Goal: Task Accomplishment & Management: Use online tool/utility

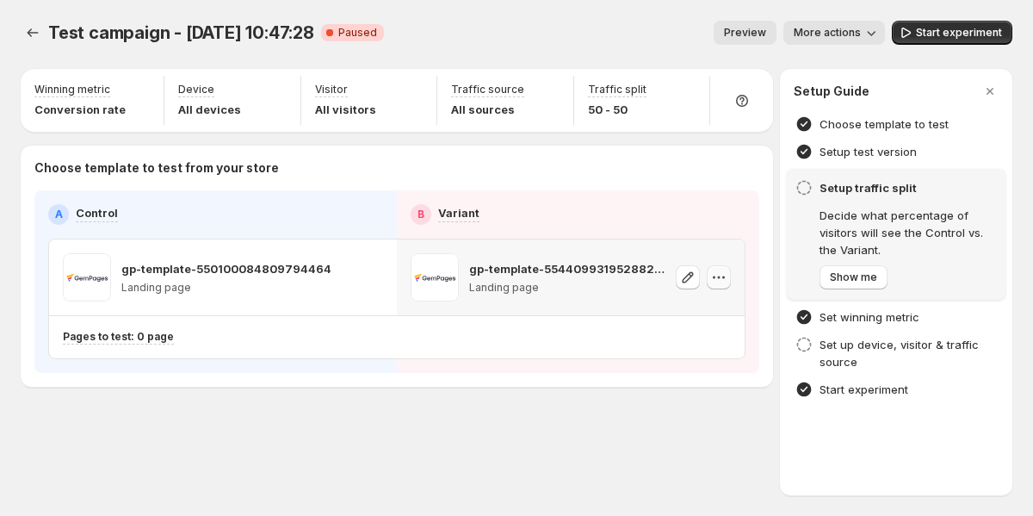
click at [722, 280] on icon "button" at bounding box center [718, 277] width 17 height 17
click at [715, 280] on icon "button" at bounding box center [718, 277] width 17 height 17
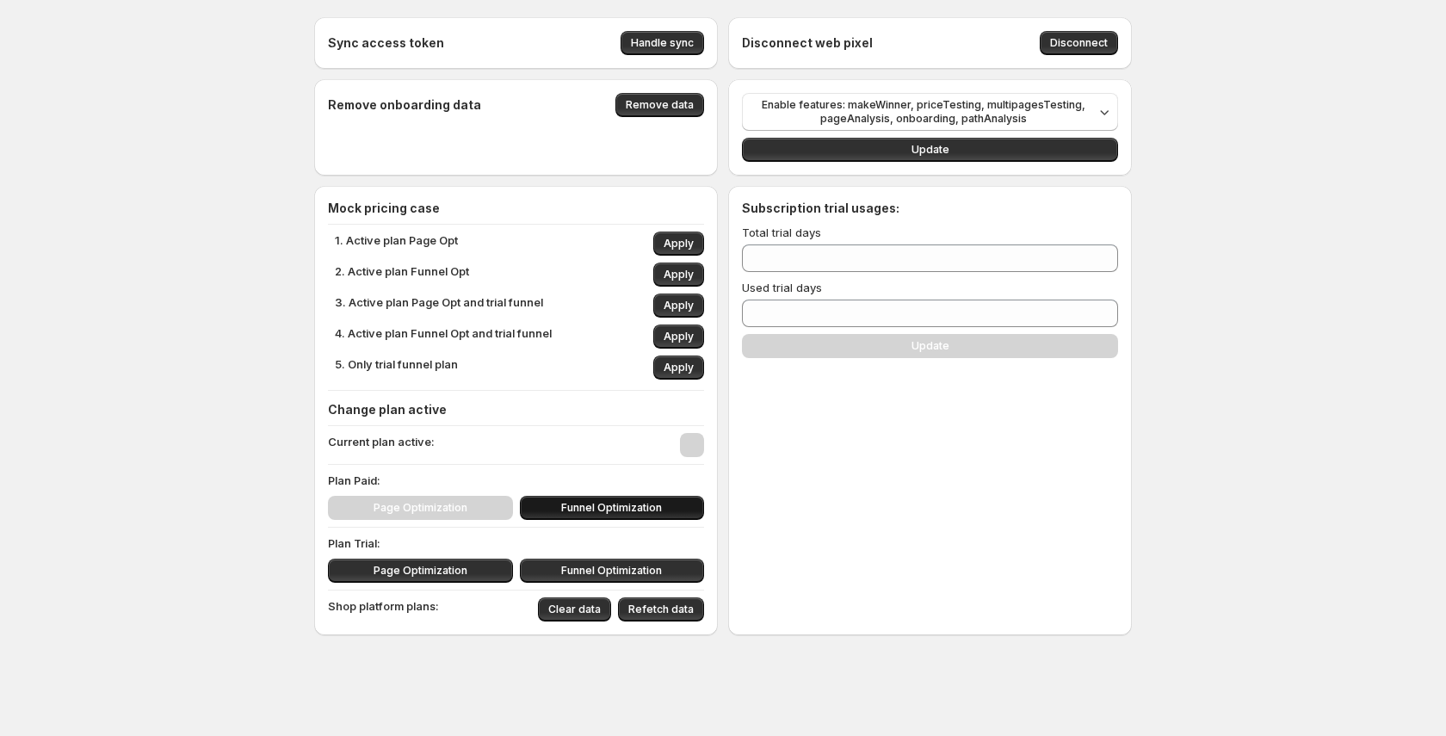
click at [627, 504] on span "Funnel Optimization" at bounding box center [611, 508] width 101 height 14
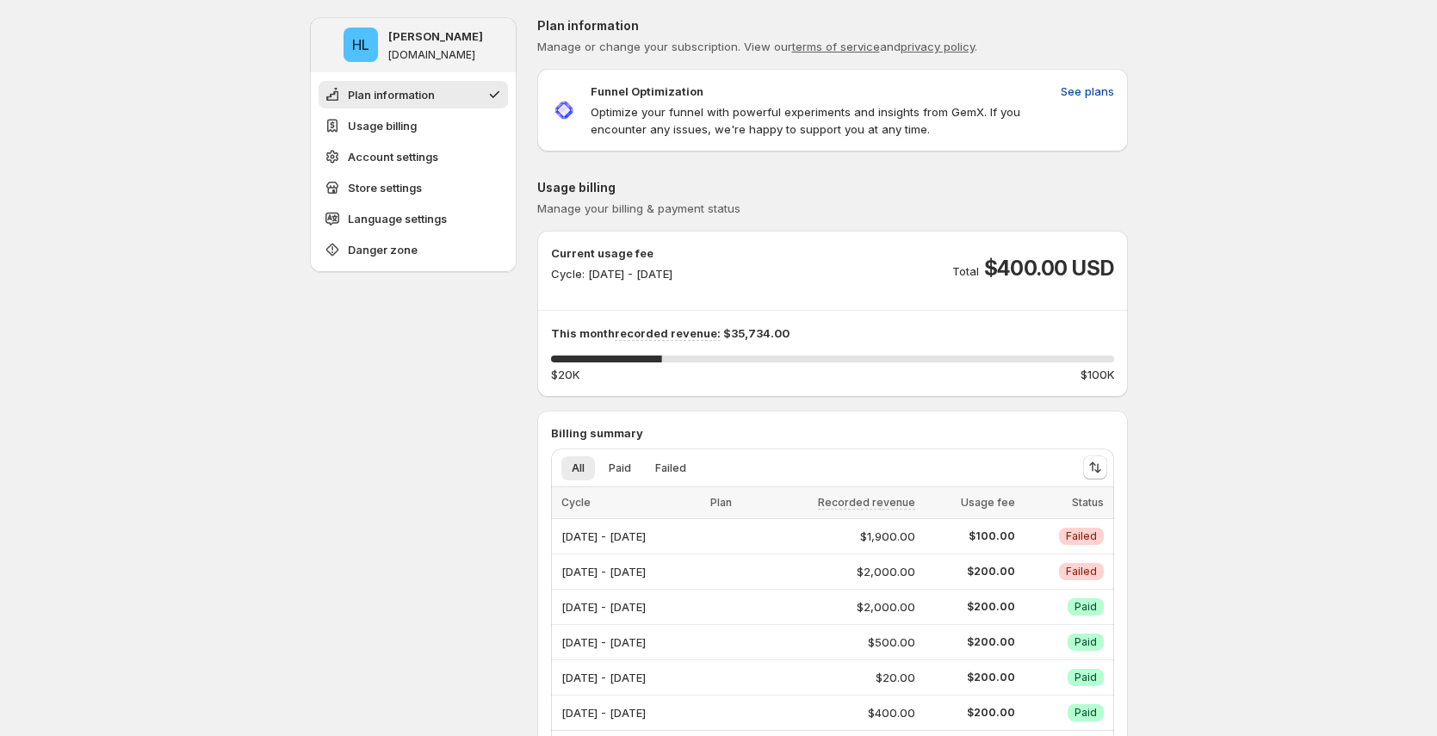
click at [1079, 96] on span "See plans" at bounding box center [1087, 91] width 53 height 17
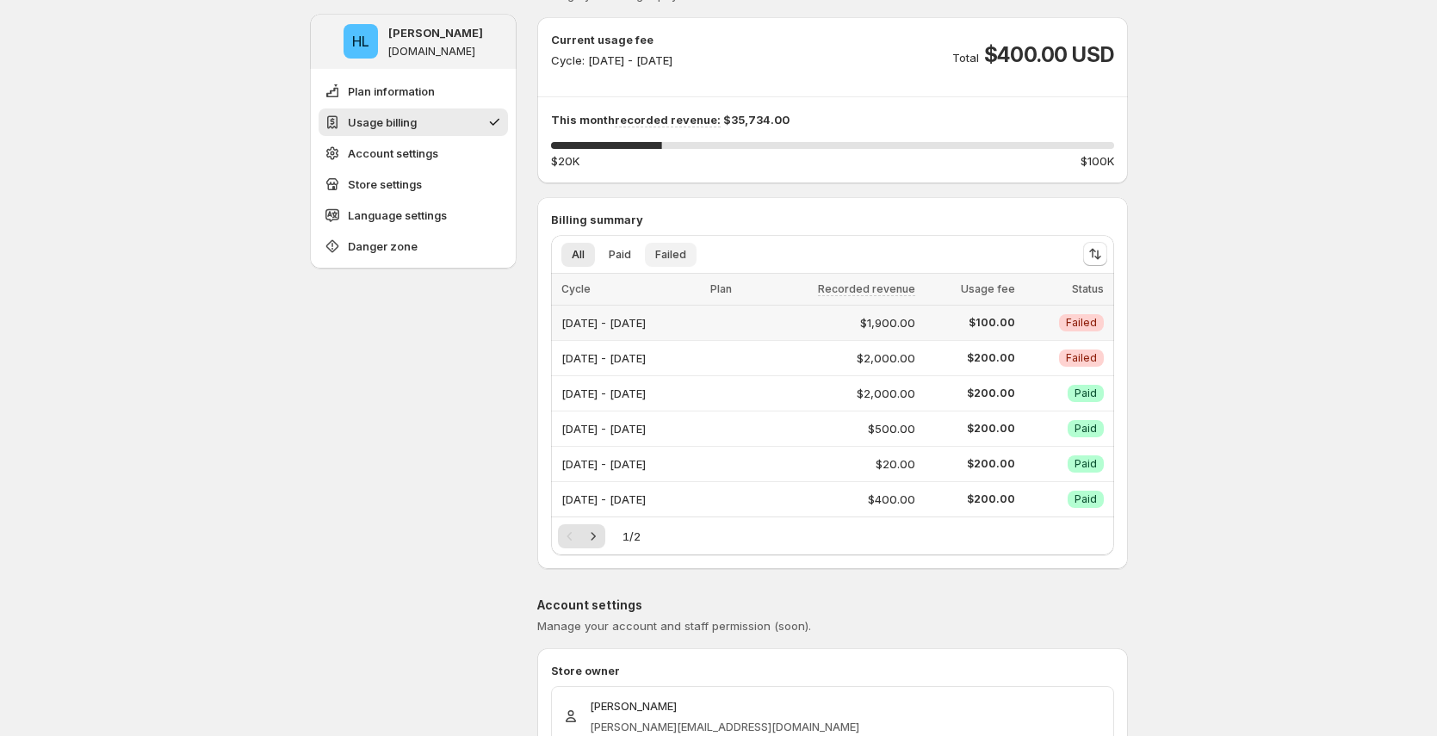
scroll to position [214, 0]
click at [639, 257] on button "Paid" at bounding box center [619, 254] width 43 height 24
click at [676, 252] on span "Failed" at bounding box center [670, 254] width 31 height 14
click at [578, 257] on span "All" at bounding box center [578, 254] width 13 height 14
click at [601, 534] on icon "Next" at bounding box center [593, 535] width 17 height 17
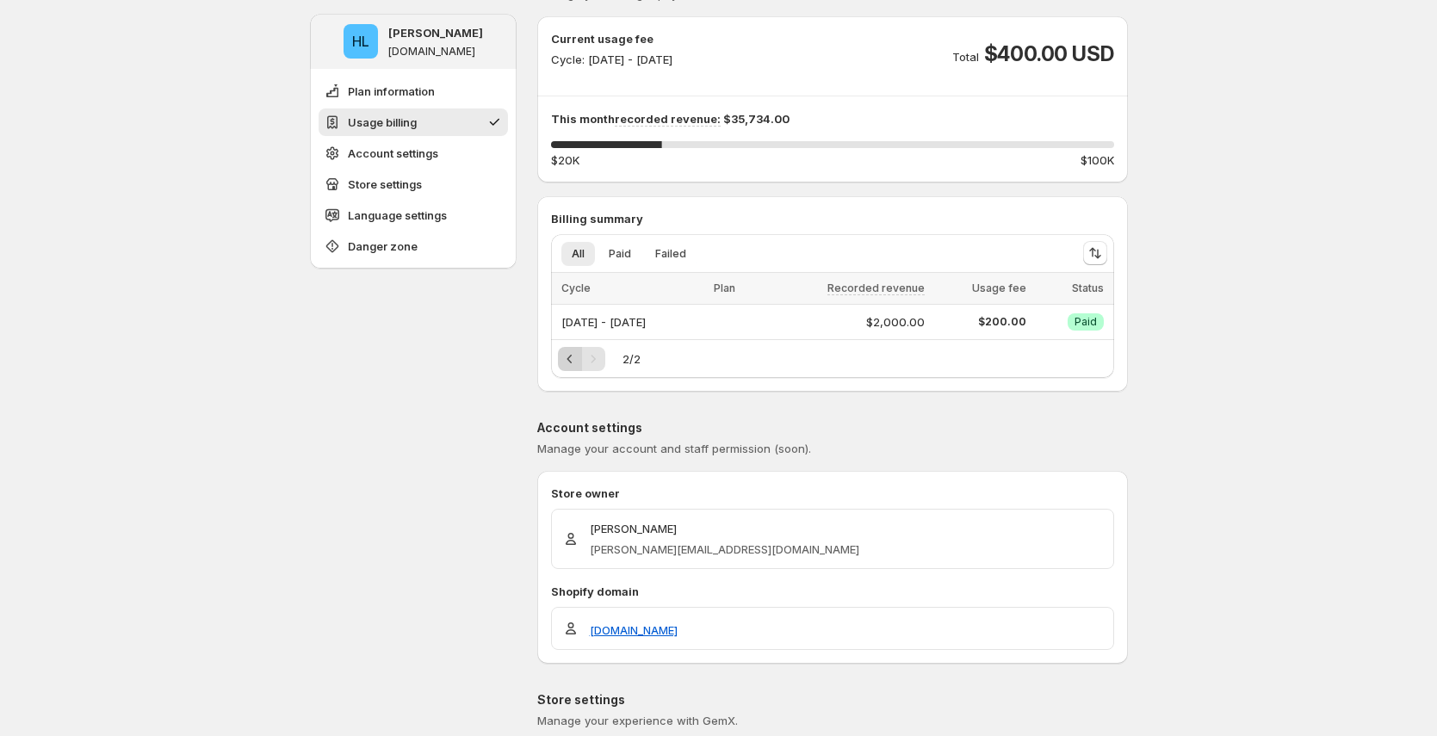
click at [573, 367] on icon "Previous" at bounding box center [569, 358] width 17 height 17
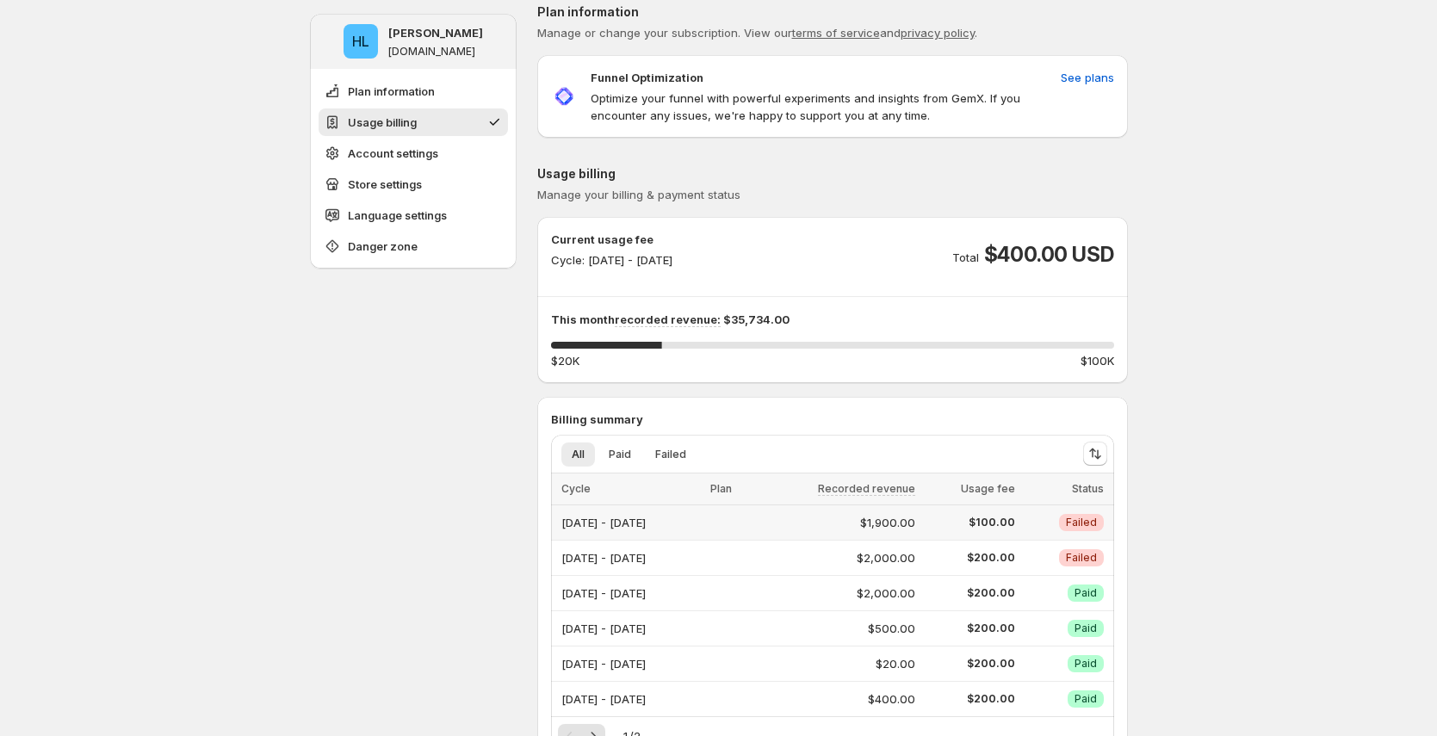
scroll to position [0, 0]
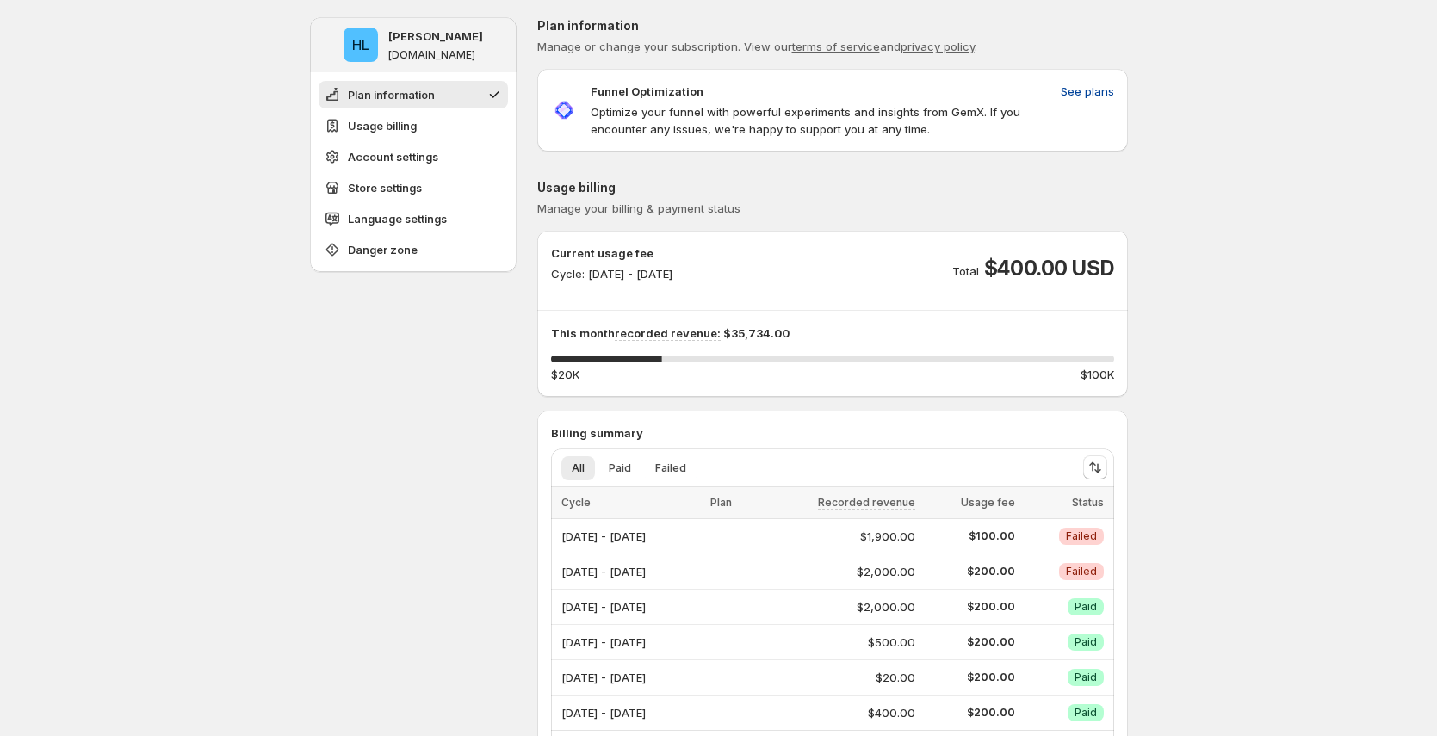
click at [1111, 86] on span "See plans" at bounding box center [1087, 91] width 53 height 17
click at [418, 220] on span "Language settings" at bounding box center [397, 218] width 99 height 17
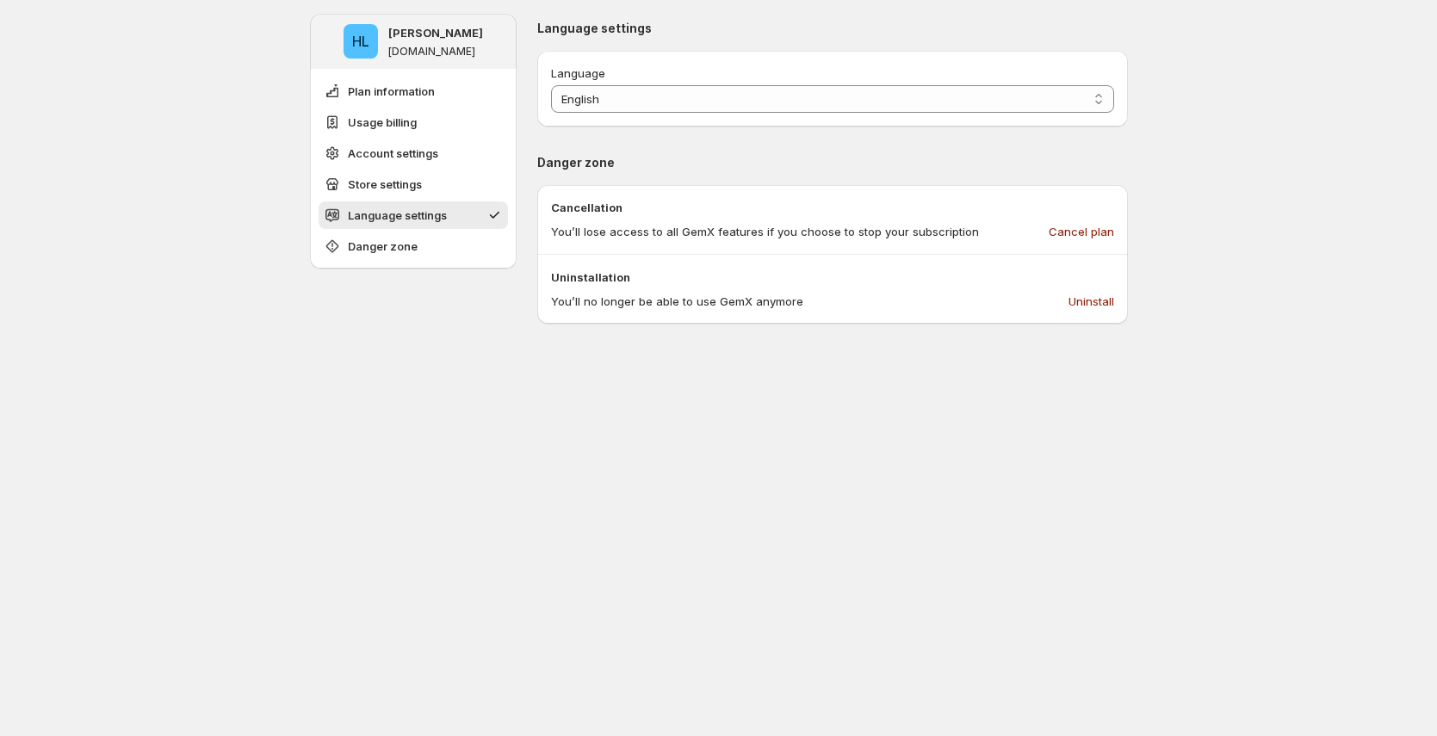
scroll to position [1352, 0]
click at [409, 184] on span "Store settings" at bounding box center [385, 184] width 74 height 17
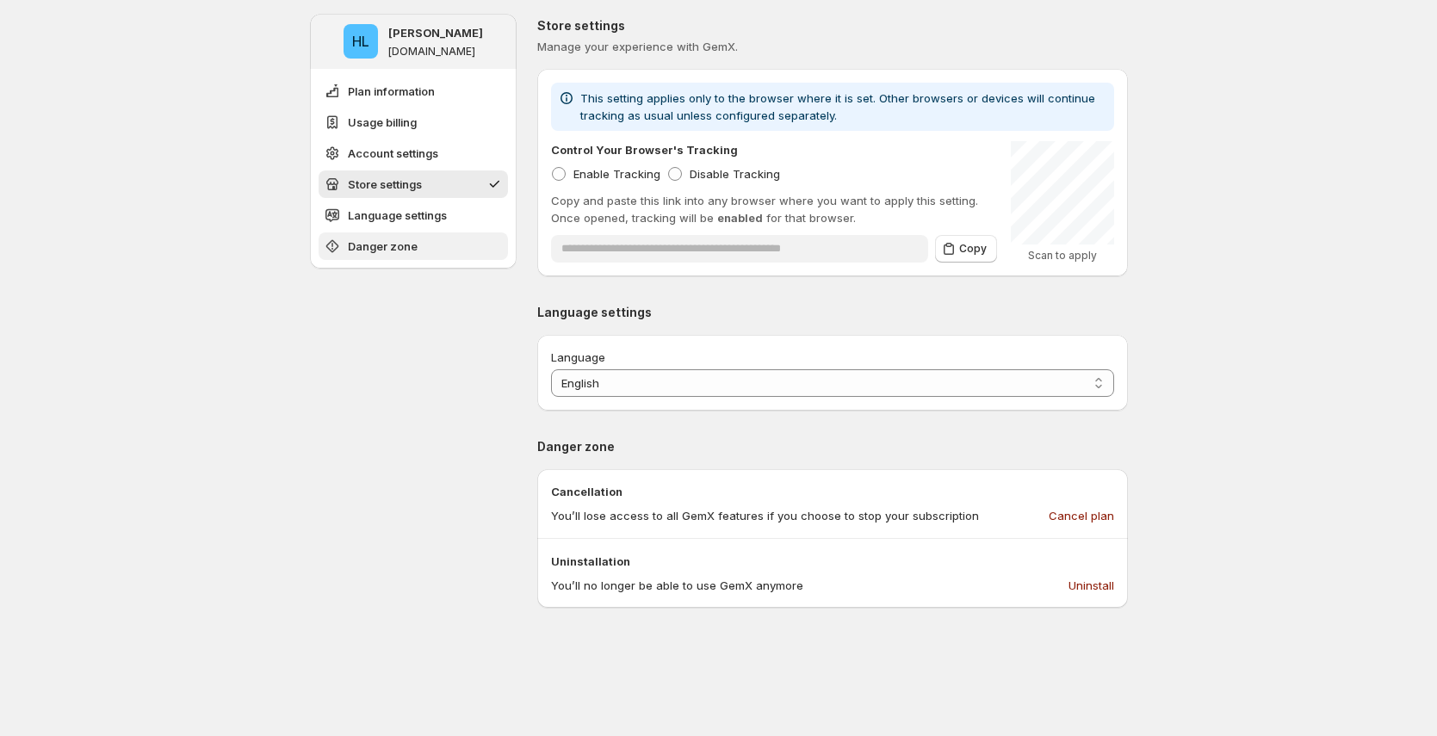
click at [422, 241] on button "Danger zone" at bounding box center [413, 246] width 189 height 28
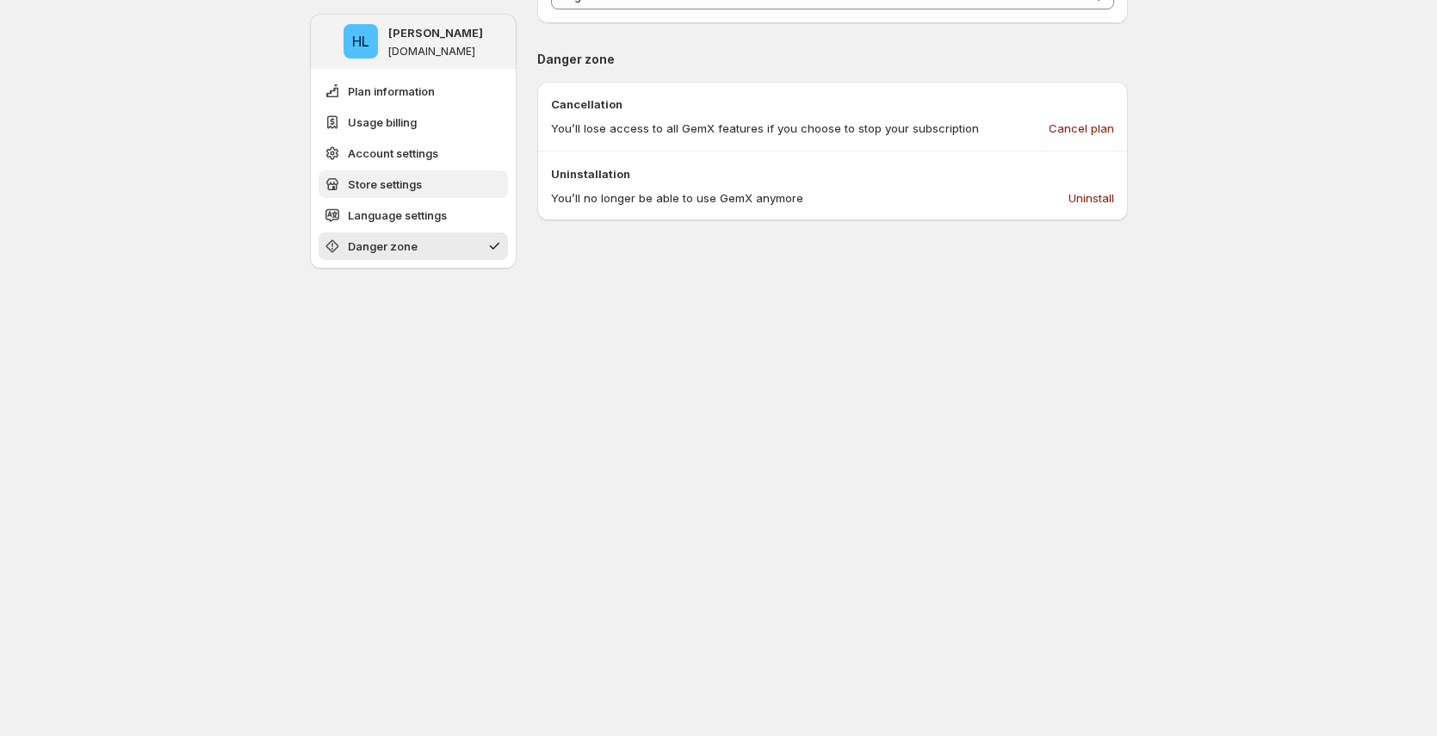
scroll to position [1338, 0]
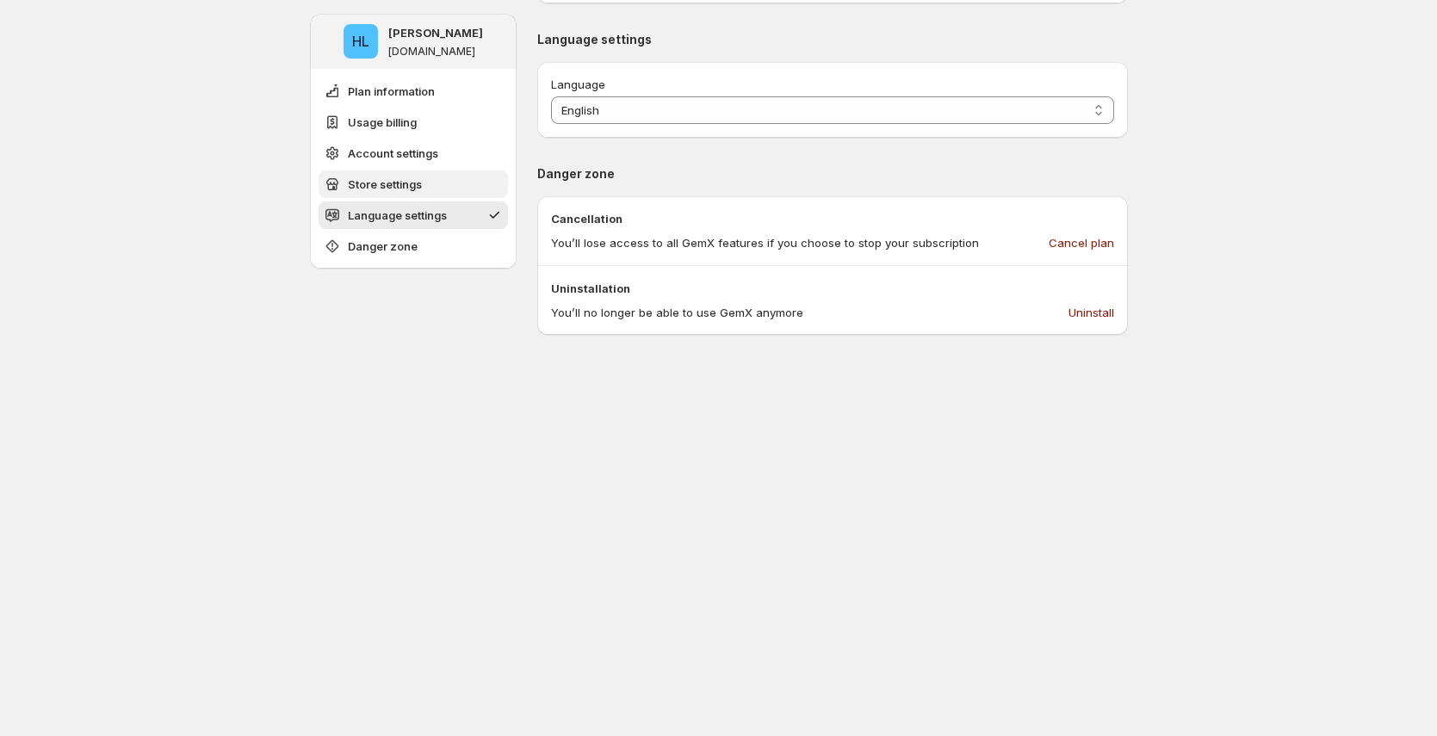
click at [446, 174] on button "Store settings" at bounding box center [413, 184] width 189 height 28
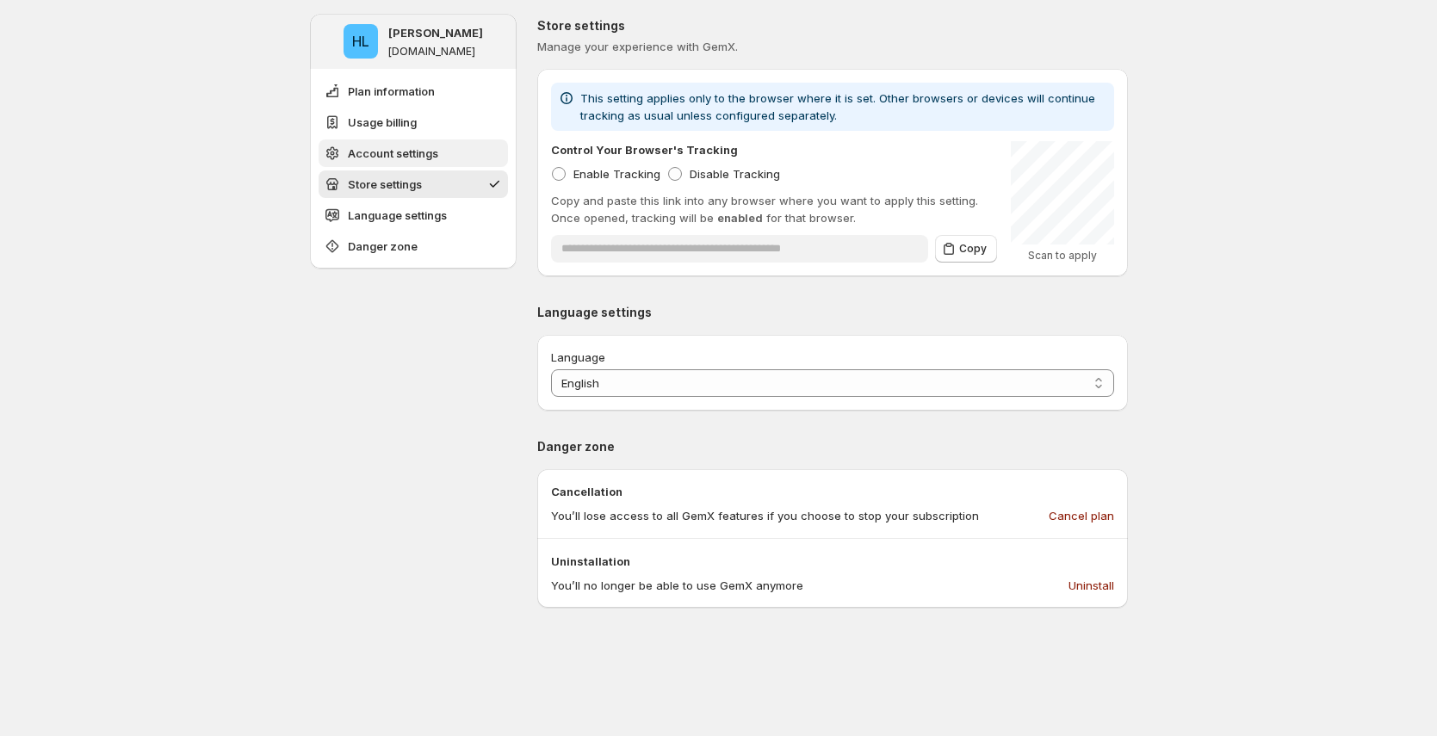
click at [448, 154] on button "Account settings" at bounding box center [413, 153] width 189 height 28
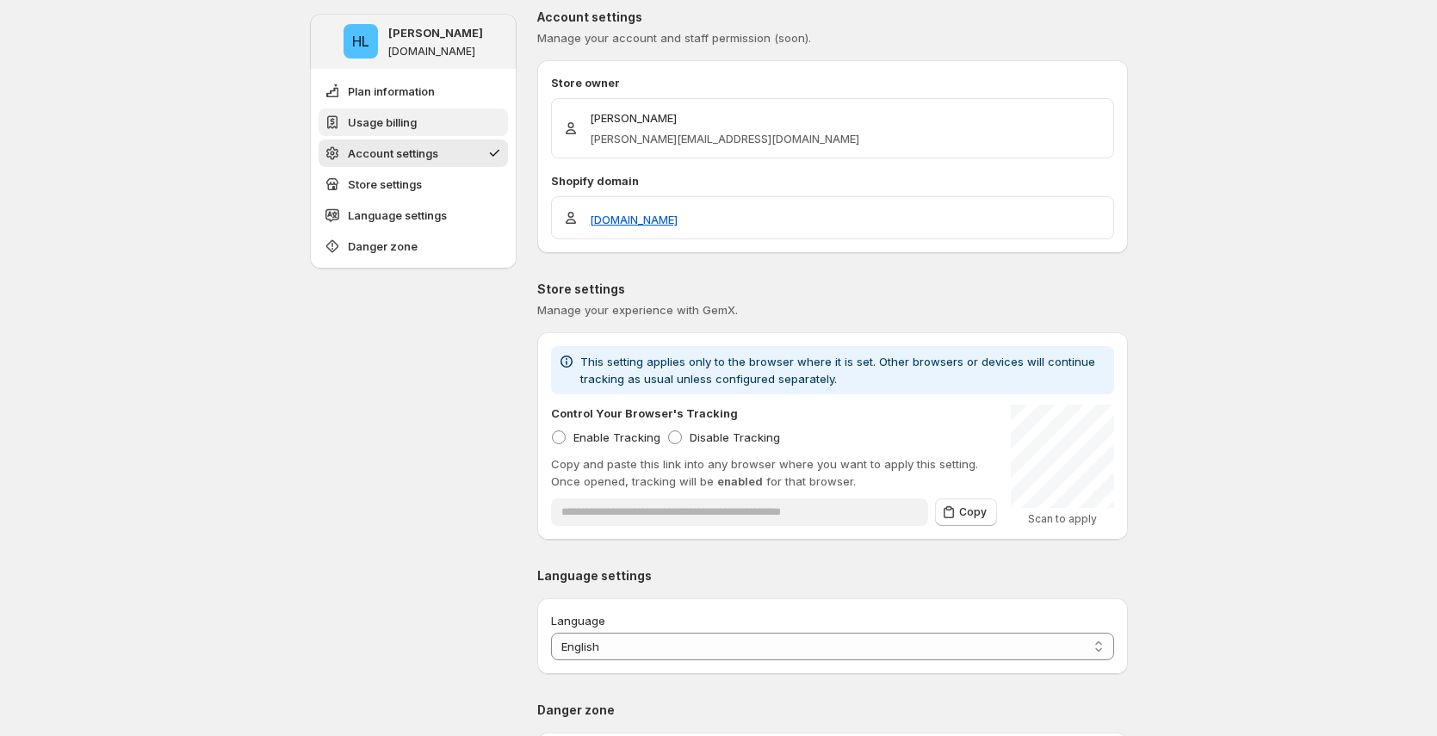
scroll to position [793, 0]
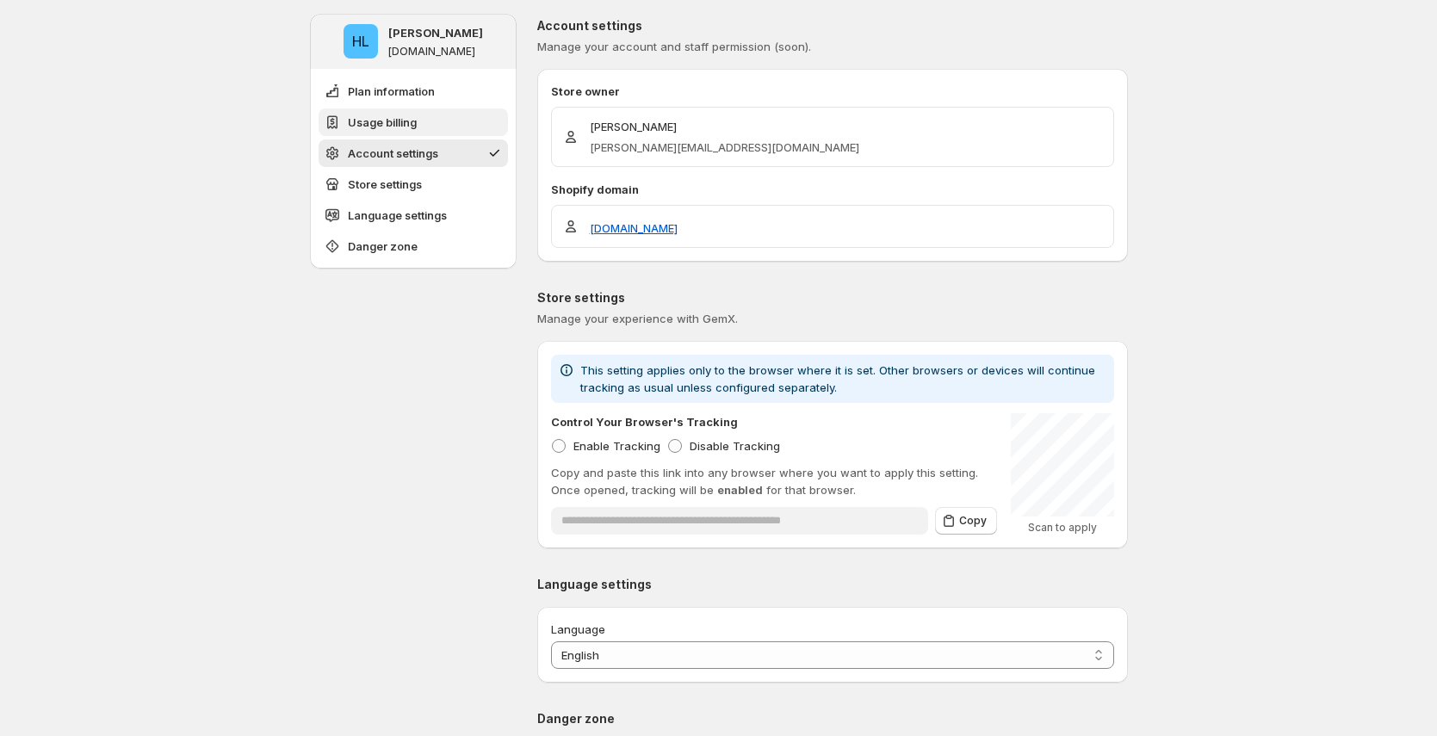
click at [464, 124] on button "Usage billing" at bounding box center [413, 122] width 189 height 28
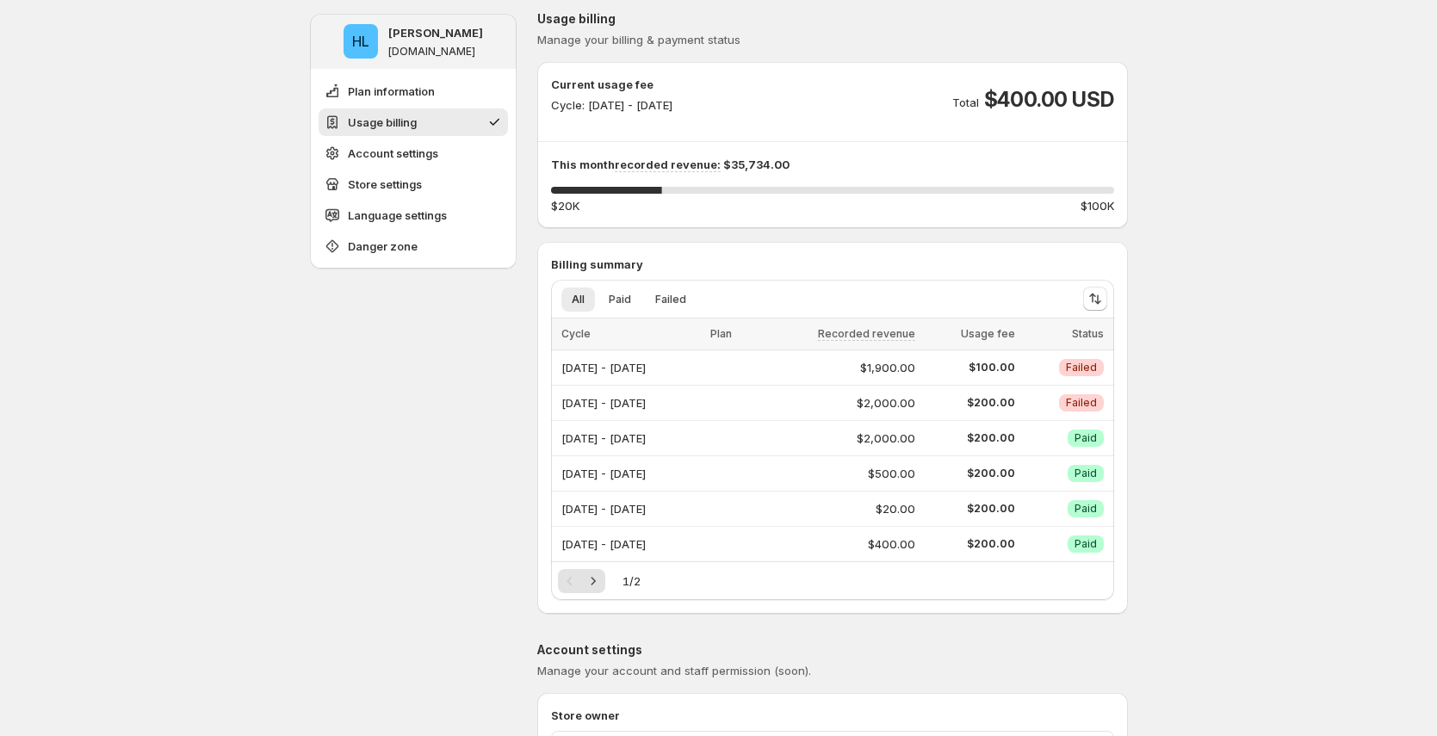
scroll to position [162, 0]
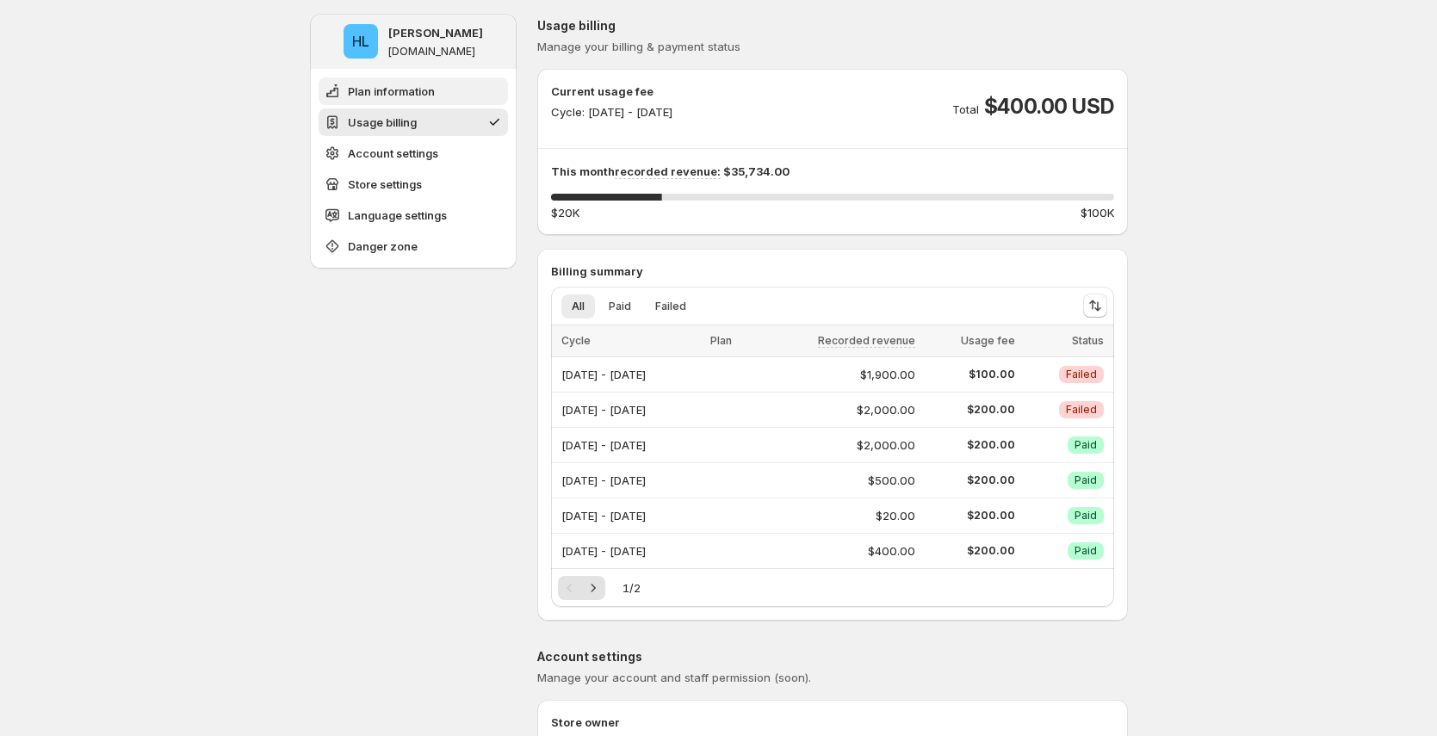
click at [471, 96] on button "Plan information" at bounding box center [413, 91] width 189 height 28
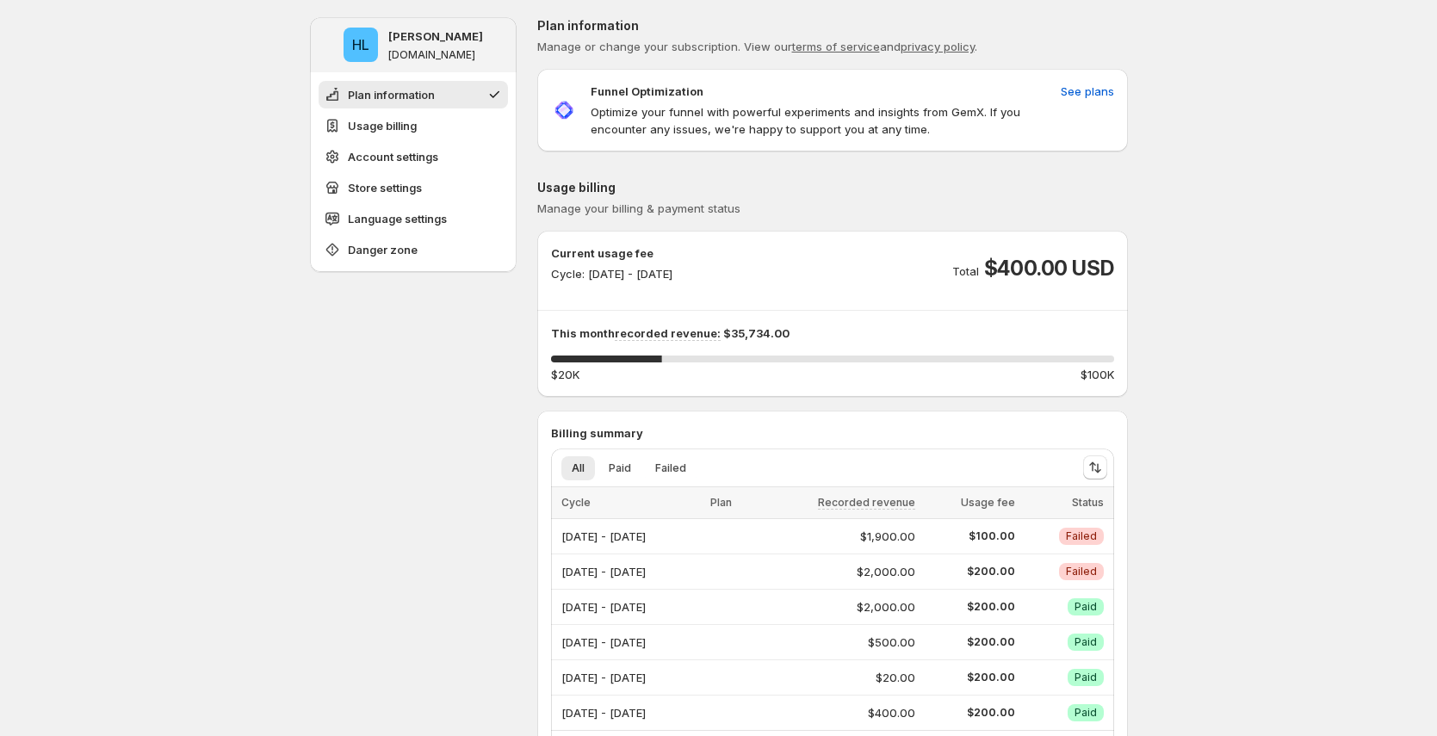
scroll to position [3, 0]
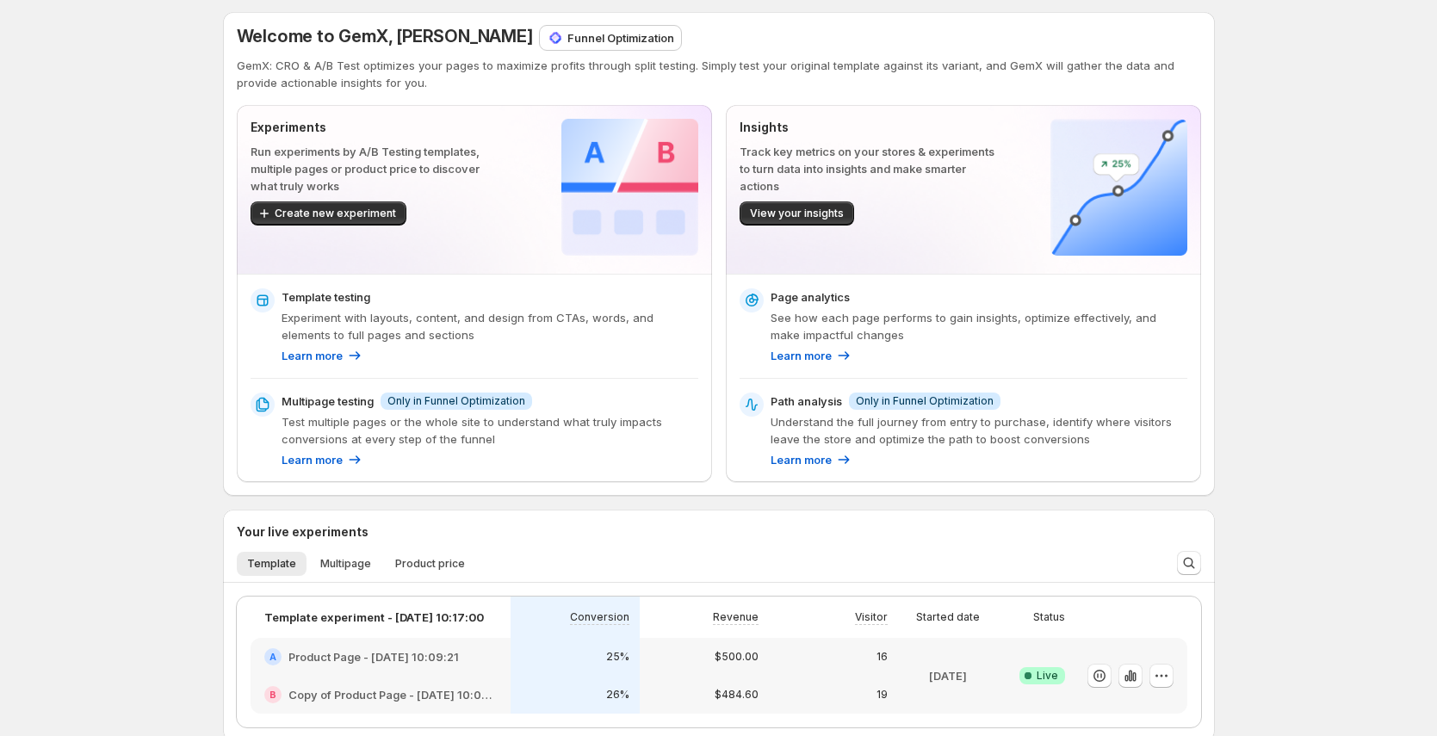
scroll to position [23, 0]
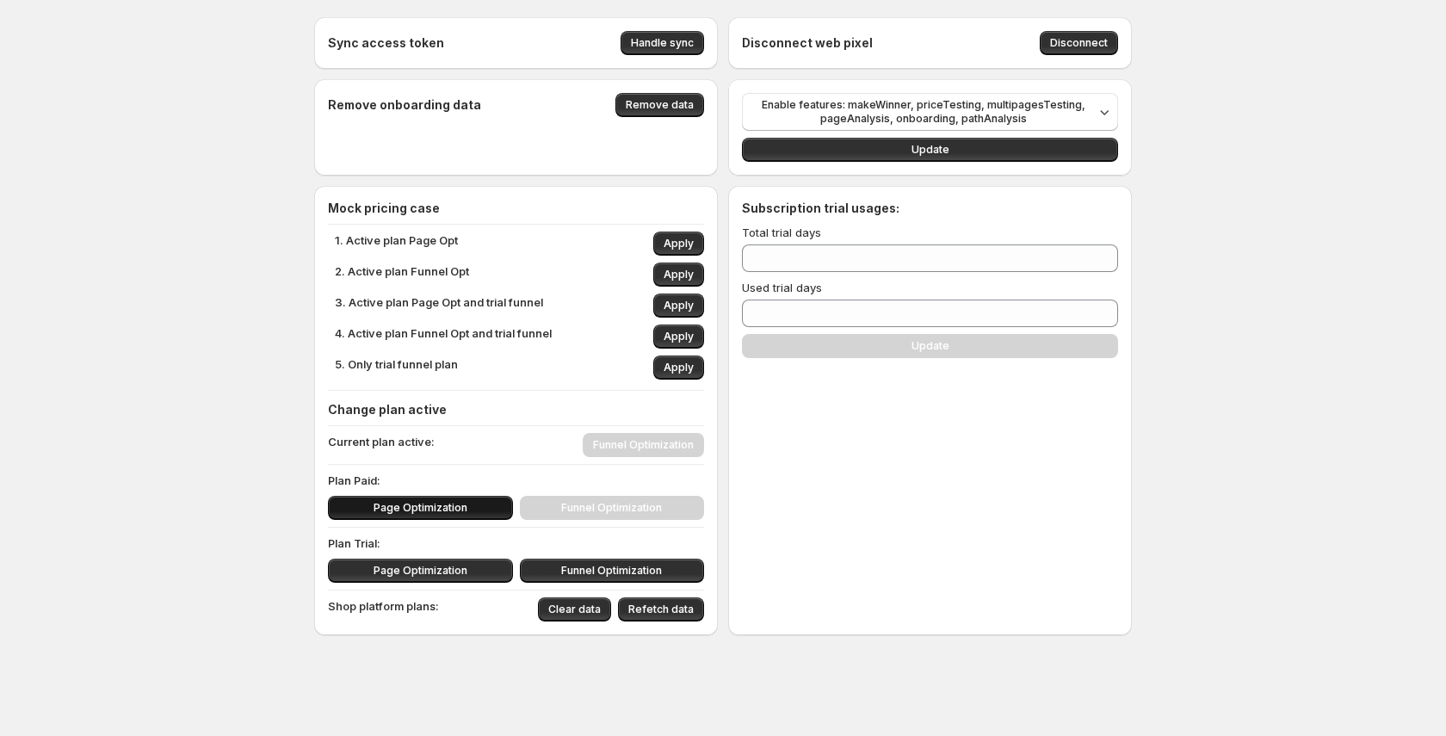
click at [449, 519] on button "Page Optimization" at bounding box center [420, 508] width 185 height 24
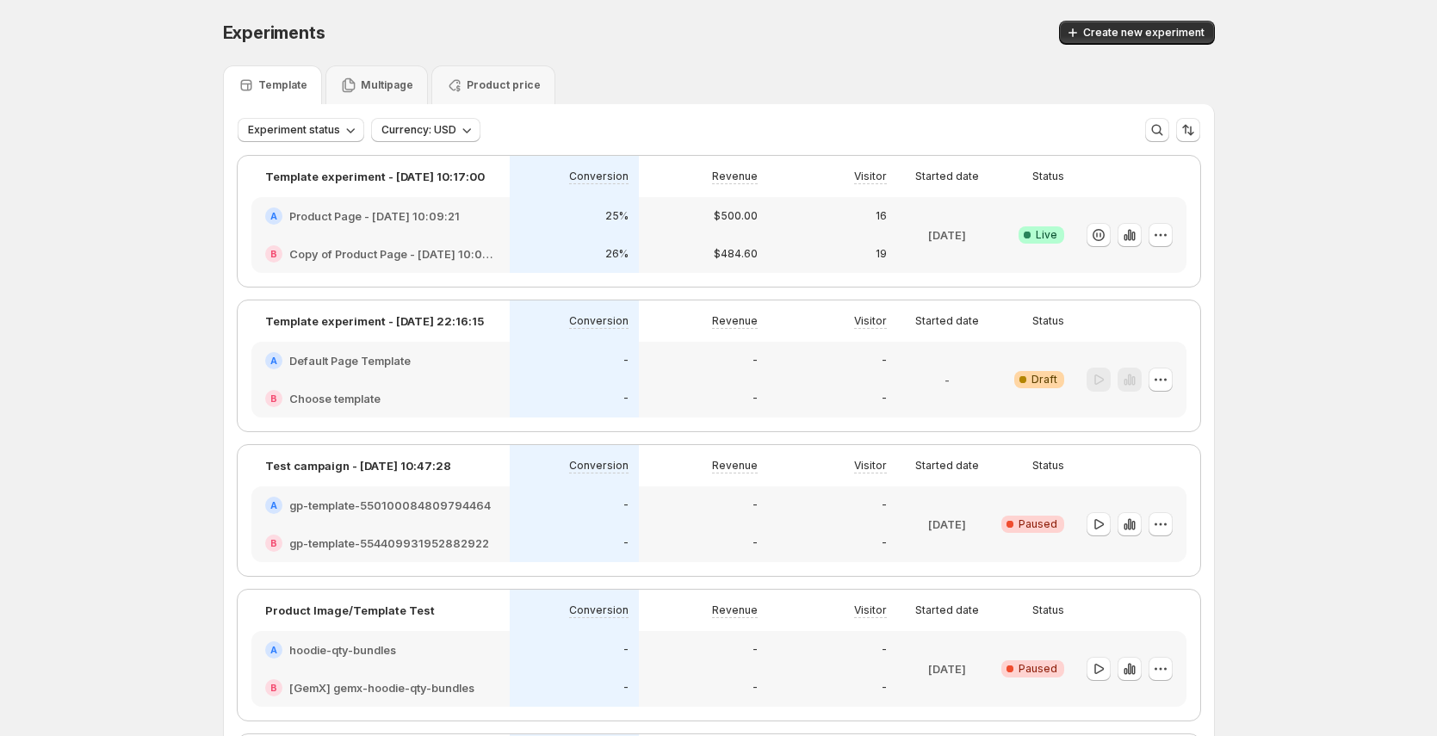
click at [350, 78] on icon at bounding box center [348, 85] width 13 height 15
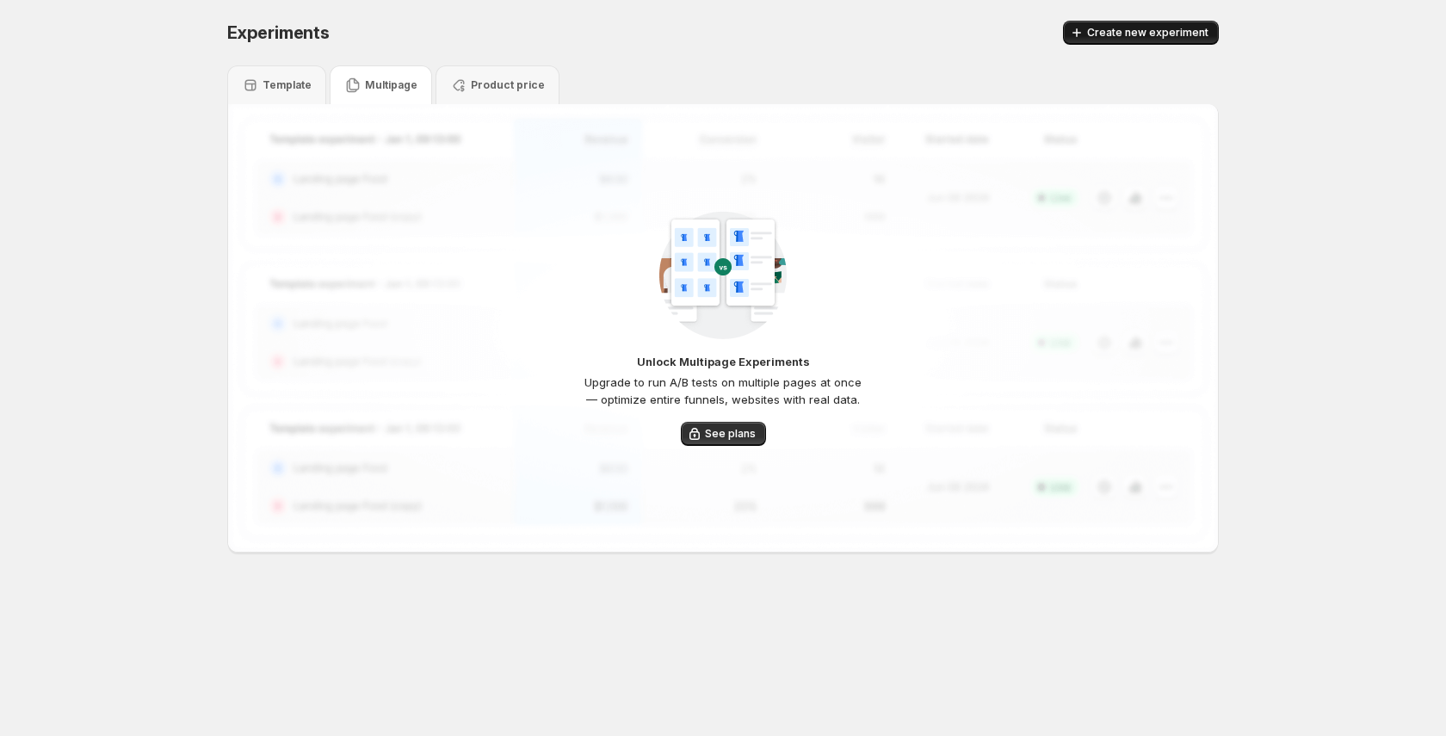
click at [1086, 34] on icon "button" at bounding box center [1076, 32] width 17 height 17
click at [282, 93] on div "Template" at bounding box center [277, 85] width 70 height 17
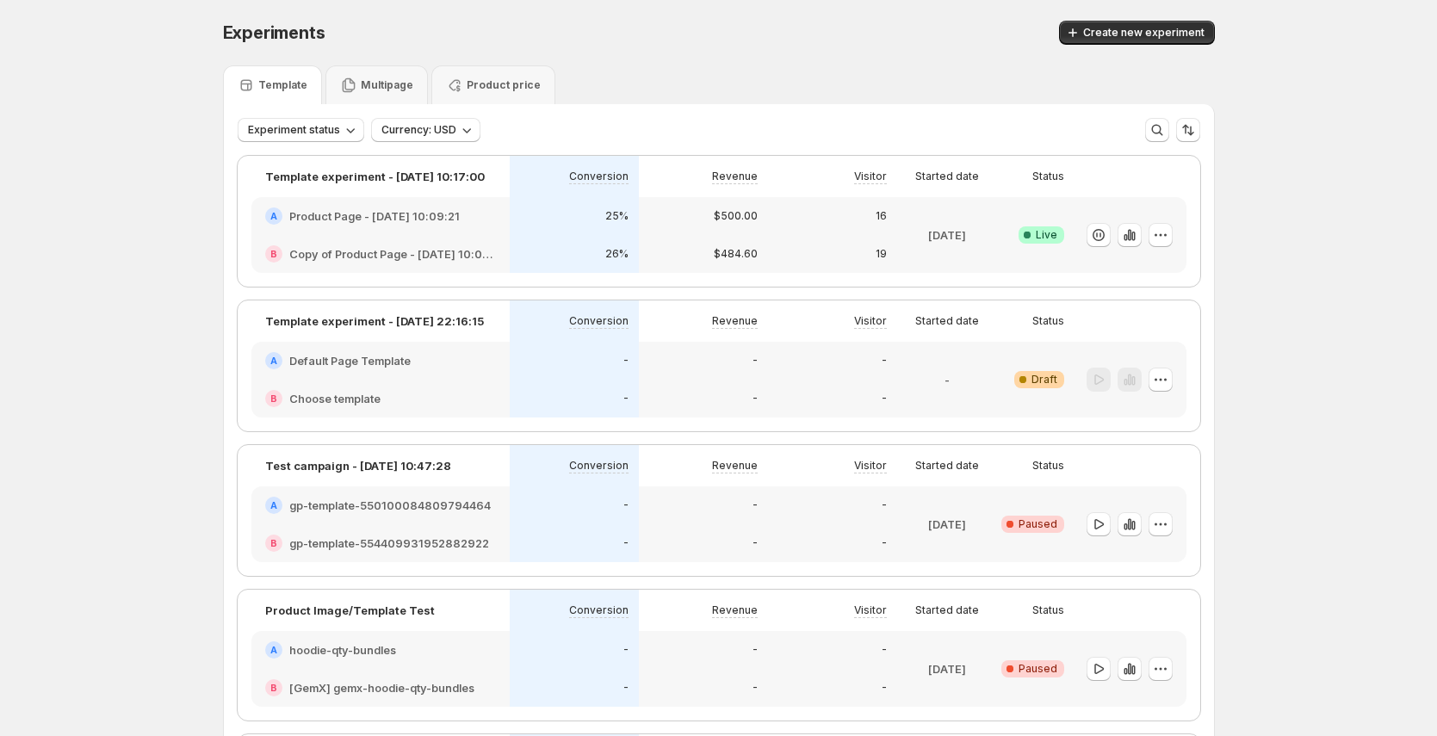
click at [569, 388] on div "-" at bounding box center [574, 399] width 129 height 38
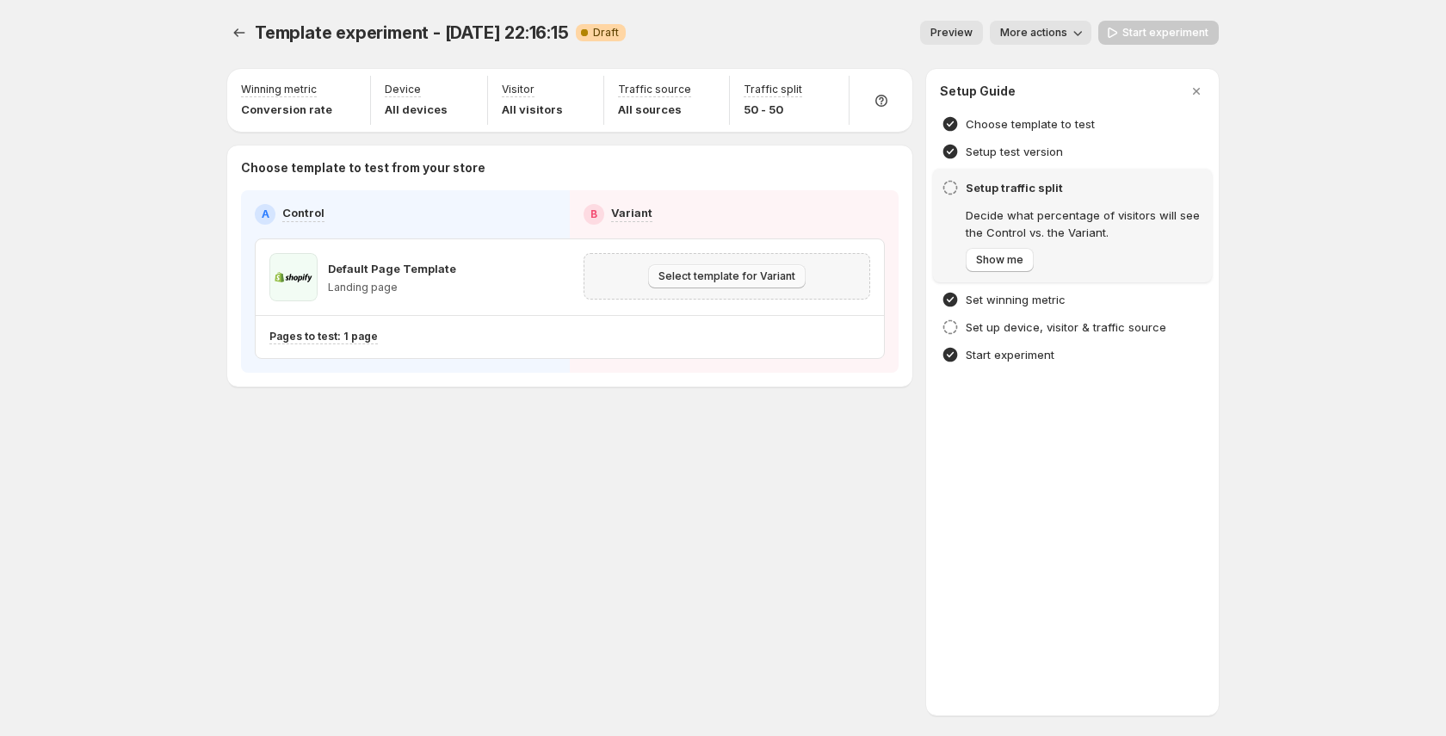
click at [730, 278] on span "Select template for Variant" at bounding box center [727, 276] width 137 height 14
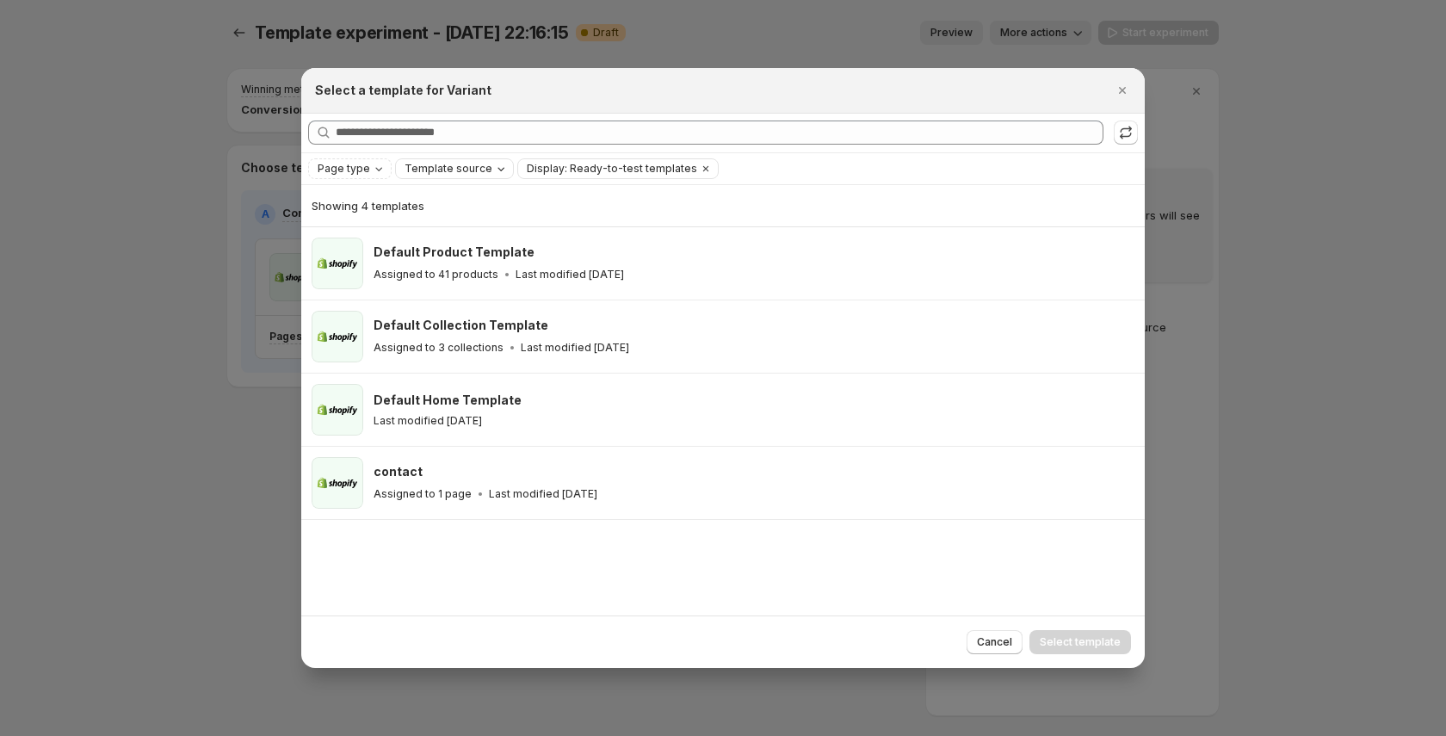
click at [436, 167] on span "Template source" at bounding box center [449, 169] width 88 height 14
click at [462, 225] on span "GemPages" at bounding box center [454, 222] width 59 height 14
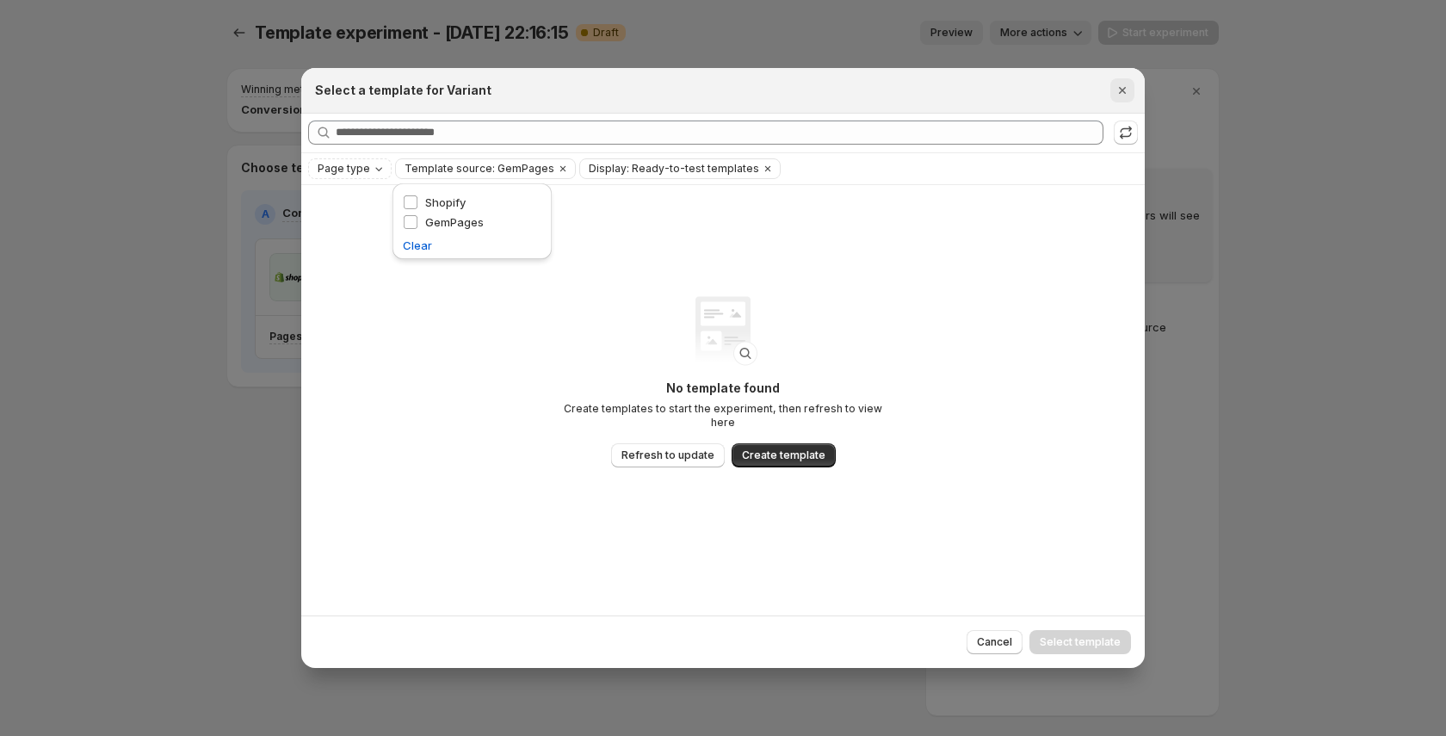
click at [1130, 84] on button "Close" at bounding box center [1123, 90] width 24 height 24
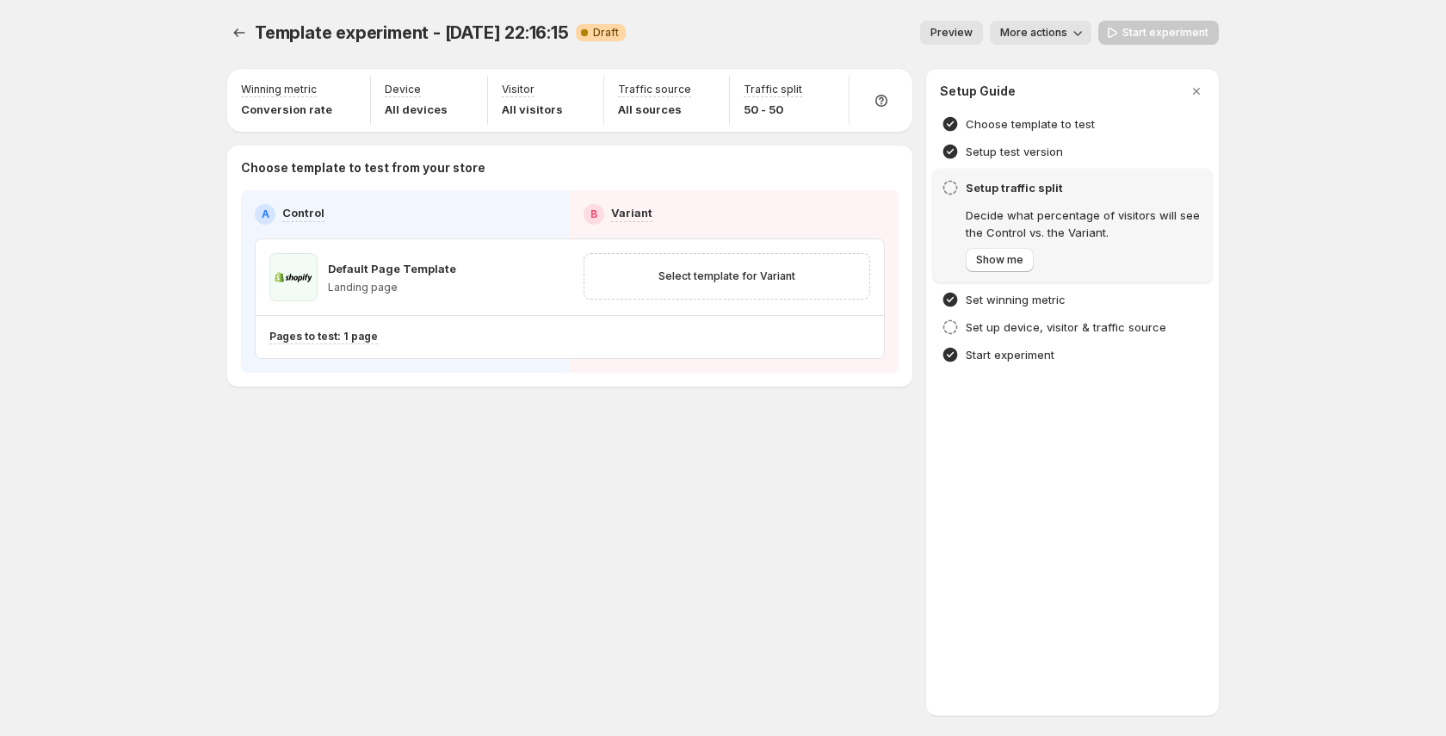
click at [1129, 89] on div "Setup Guide" at bounding box center [1072, 91] width 265 height 17
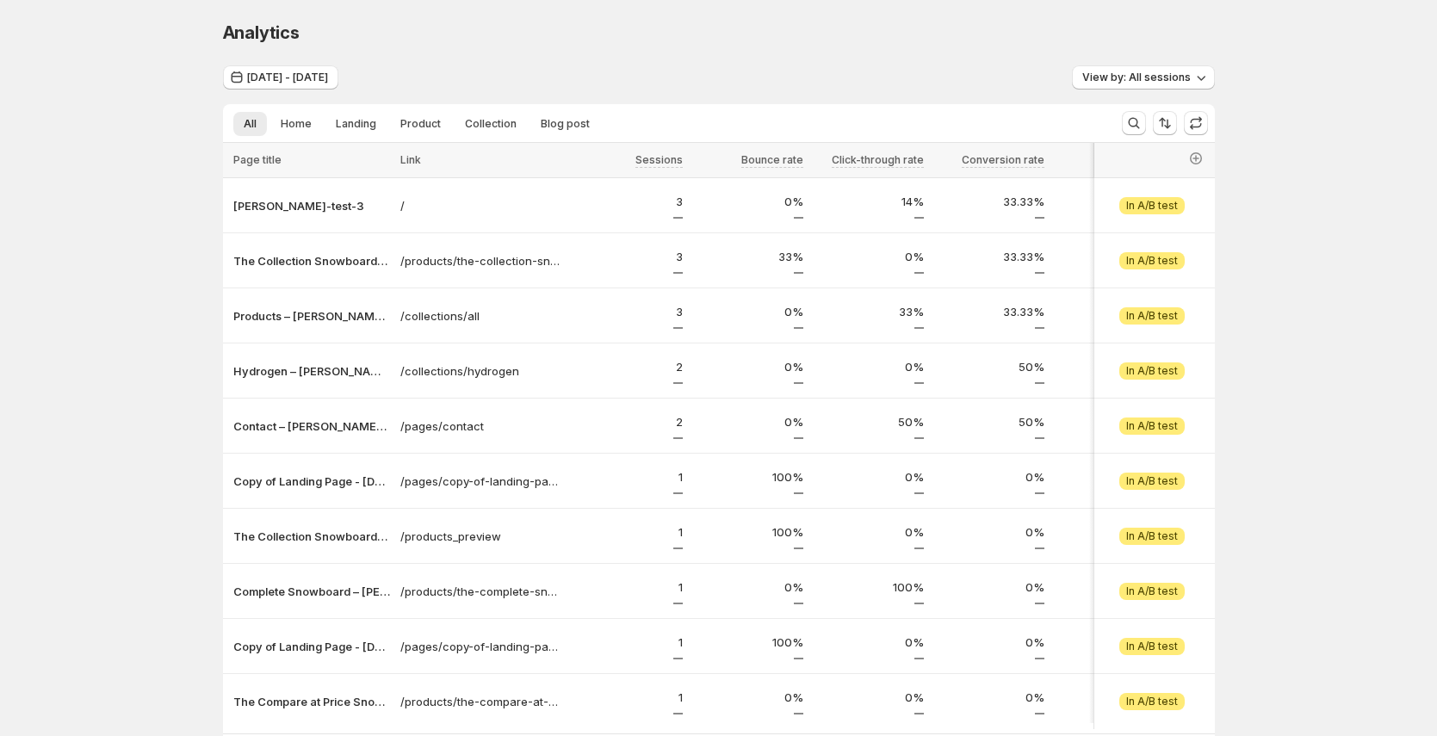
scroll to position [136, 0]
